Goal: Information Seeking & Learning: Find contact information

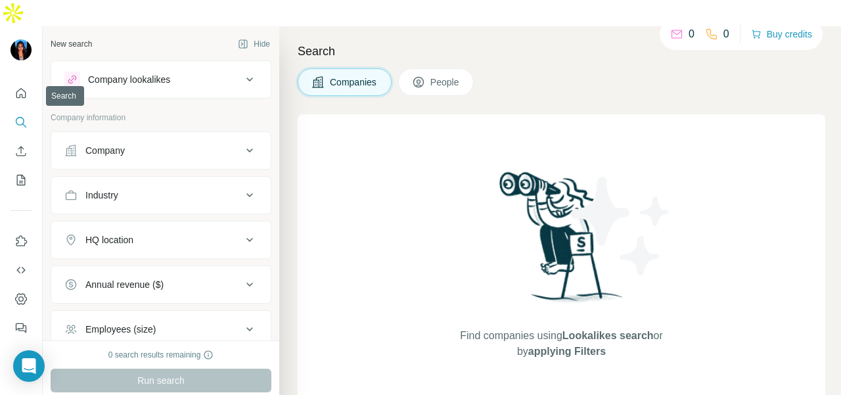
click at [133, 136] on button "Company" at bounding box center [160, 151] width 219 height 32
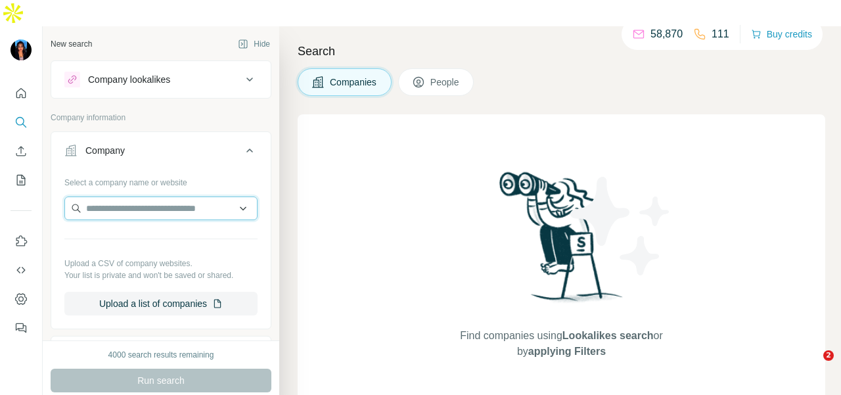
click at [102, 196] on input "text" at bounding box center [160, 208] width 193 height 24
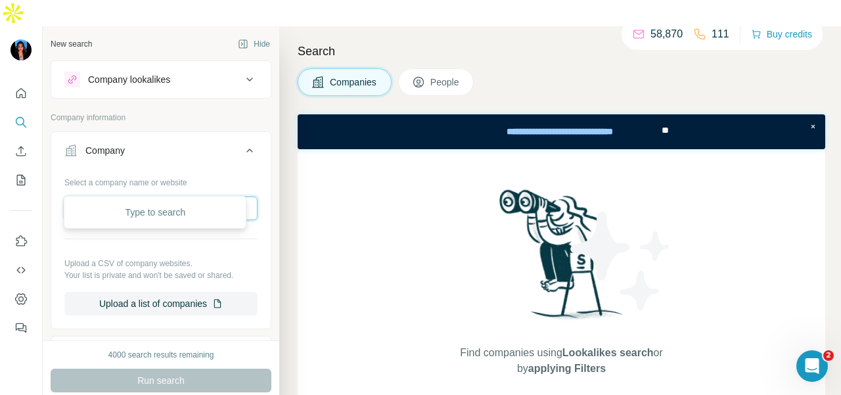
scroll to position [0, 18]
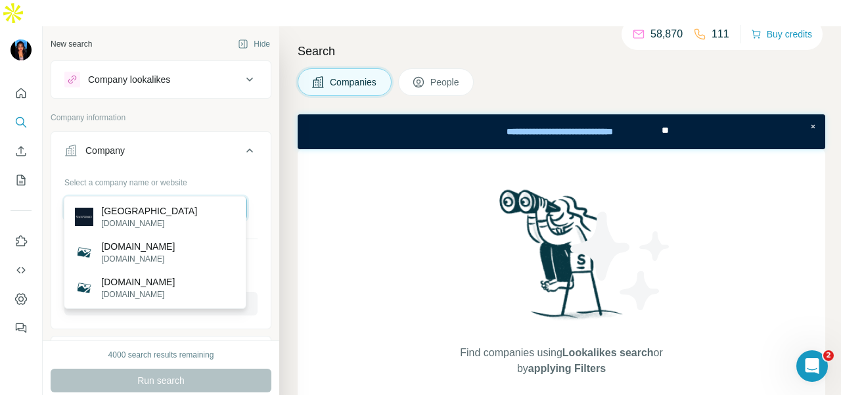
type input "**********"
click at [126, 216] on p "[GEOGRAPHIC_DATA]" at bounding box center [149, 210] width 96 height 13
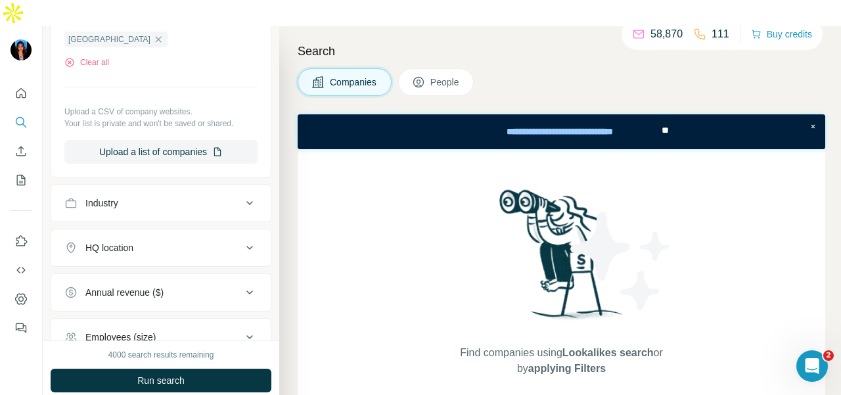
scroll to position [335, 0]
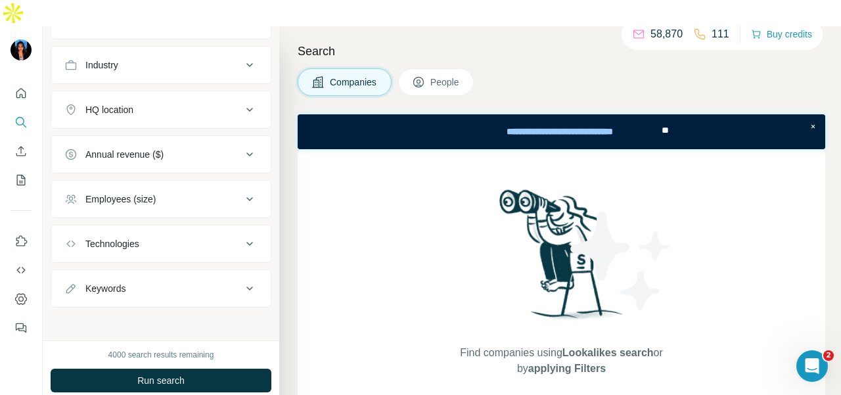
click at [435, 76] on span "People" at bounding box center [445, 82] width 30 height 13
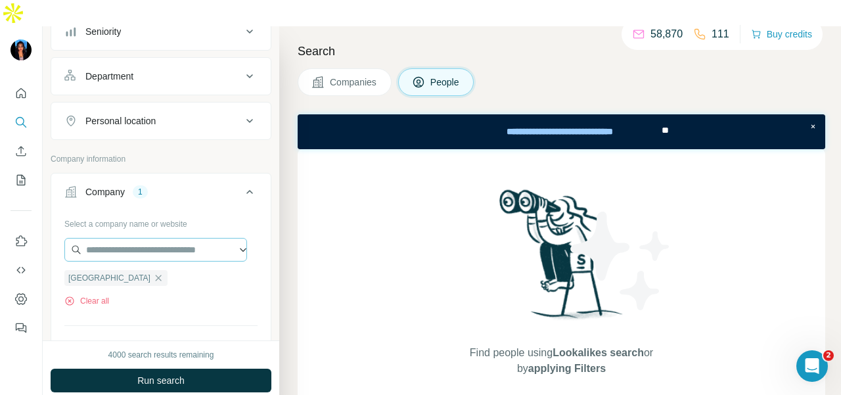
scroll to position [138, 0]
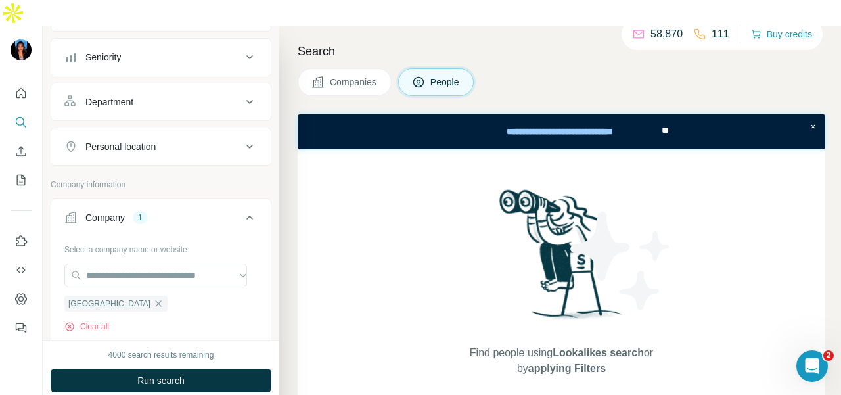
click at [154, 131] on button "Personal location" at bounding box center [160, 147] width 219 height 32
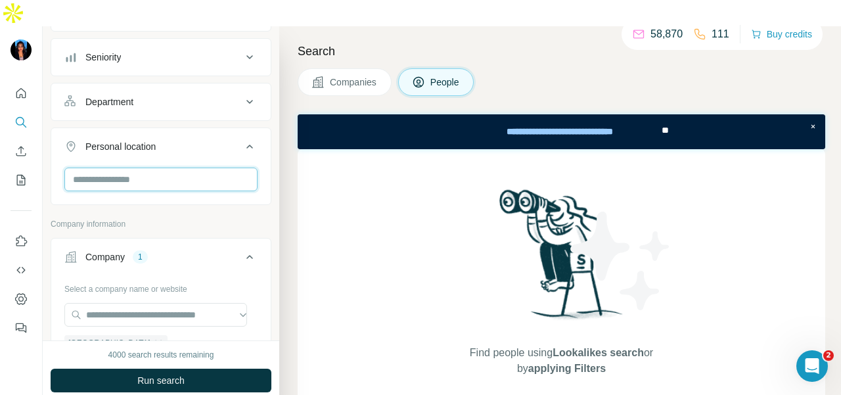
click at [154, 167] on input "text" at bounding box center [160, 179] width 193 height 24
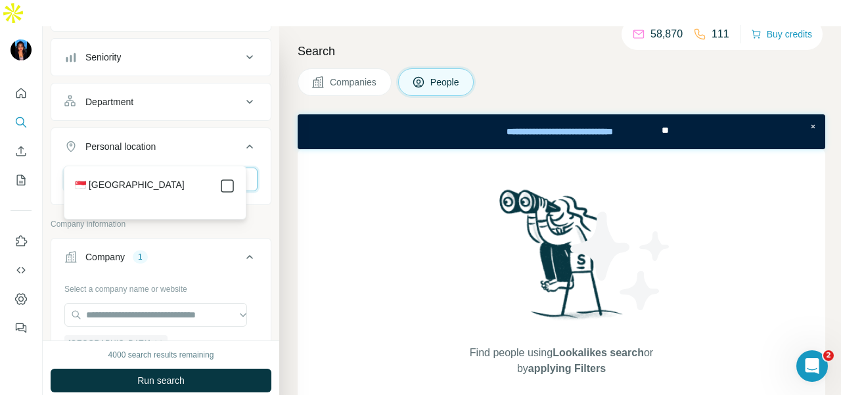
type input "****"
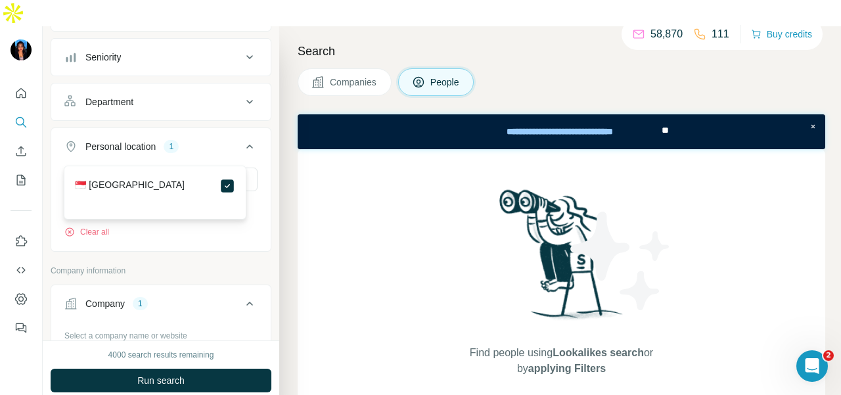
click at [242, 139] on icon at bounding box center [250, 147] width 16 height 16
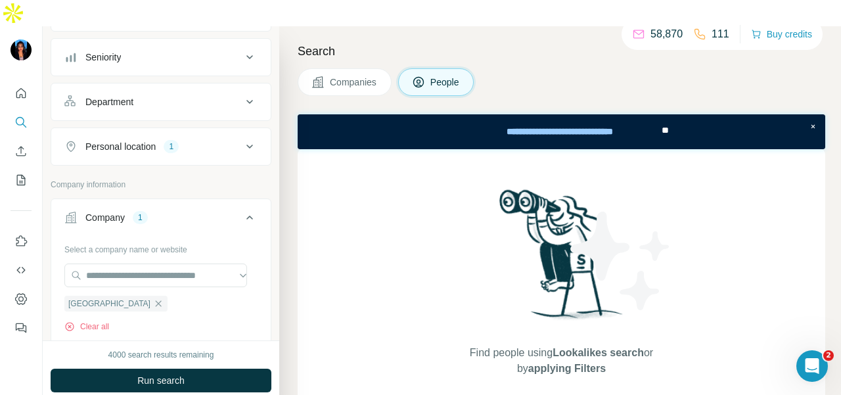
click at [213, 95] on div "Department" at bounding box center [152, 101] width 177 height 13
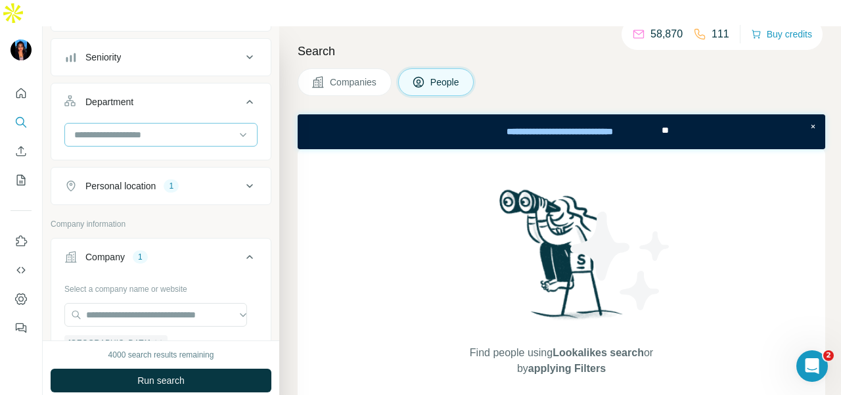
click at [211, 127] on input at bounding box center [154, 134] width 162 height 14
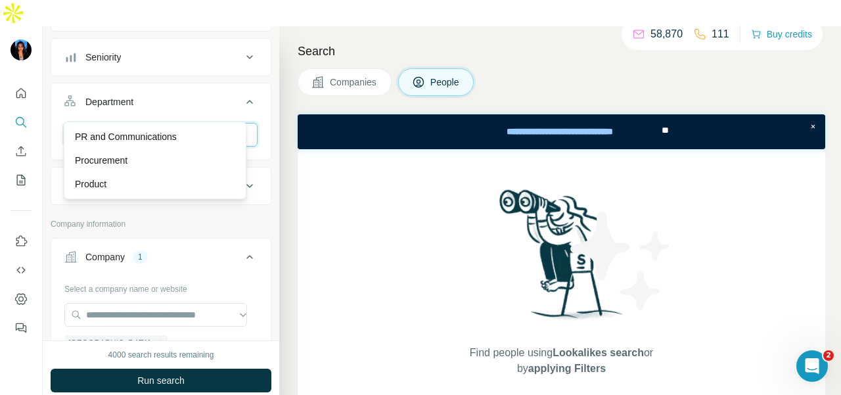
type input "**"
click at [208, 130] on div "PR and Communications" at bounding box center [155, 136] width 160 height 13
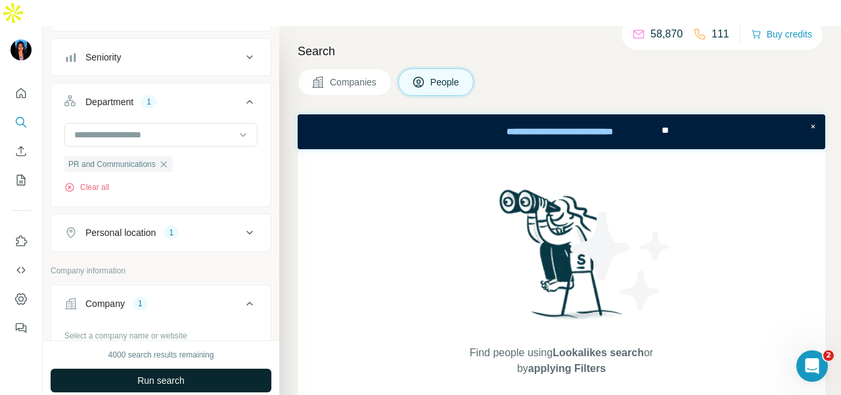
click at [226, 368] on button "Run search" at bounding box center [161, 380] width 221 height 24
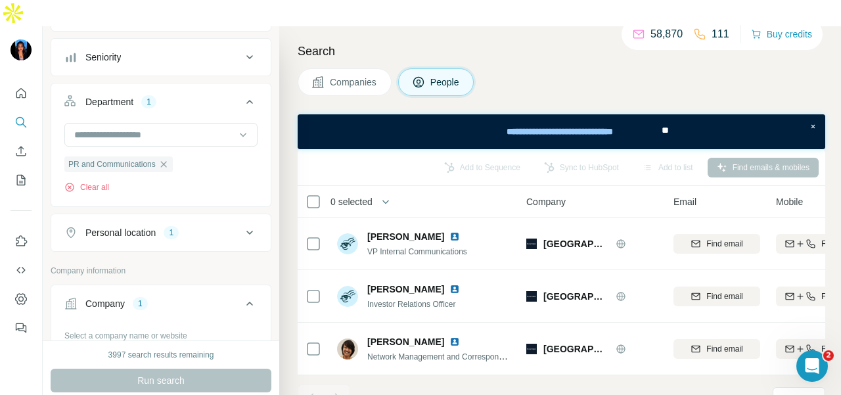
scroll to position [2, 0]
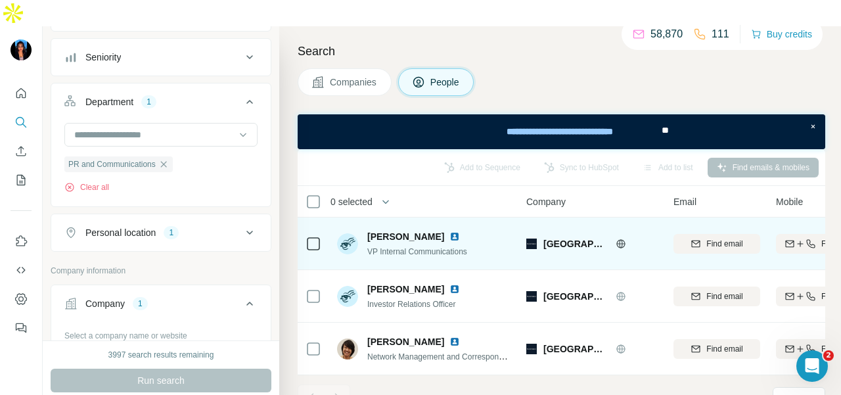
click at [449, 231] on img at bounding box center [454, 236] width 11 height 11
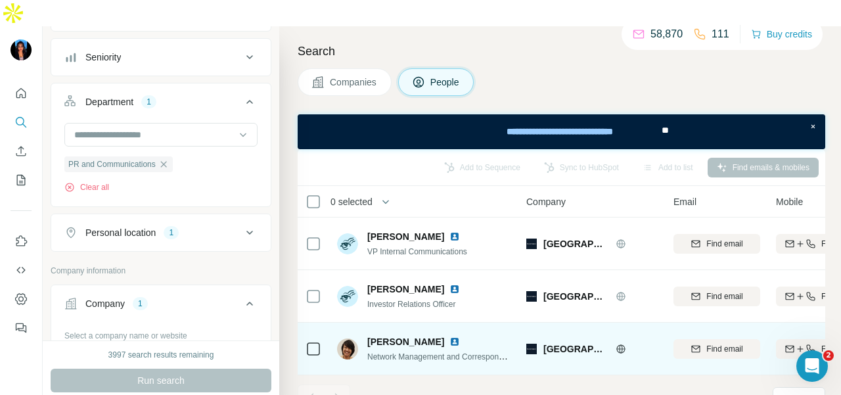
click at [449, 336] on img at bounding box center [454, 341] width 11 height 11
